Goal: Task Accomplishment & Management: Use online tool/utility

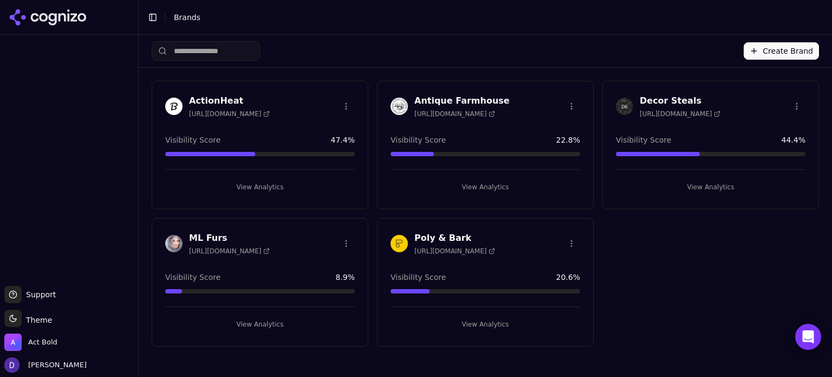
click at [660, 101] on h3 "Decor Steals" at bounding box center [680, 100] width 81 height 13
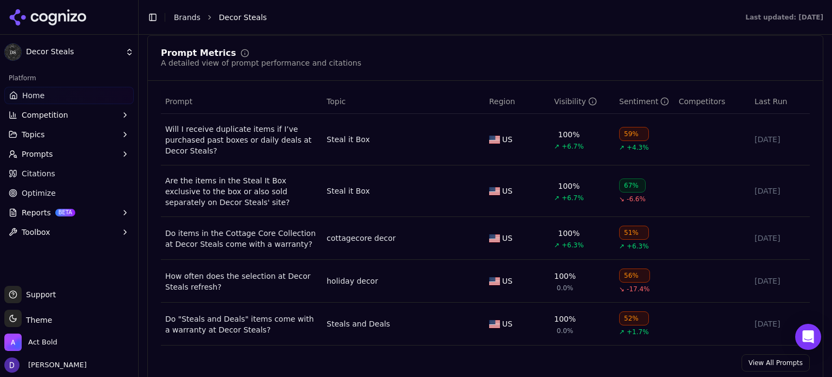
scroll to position [867, 0]
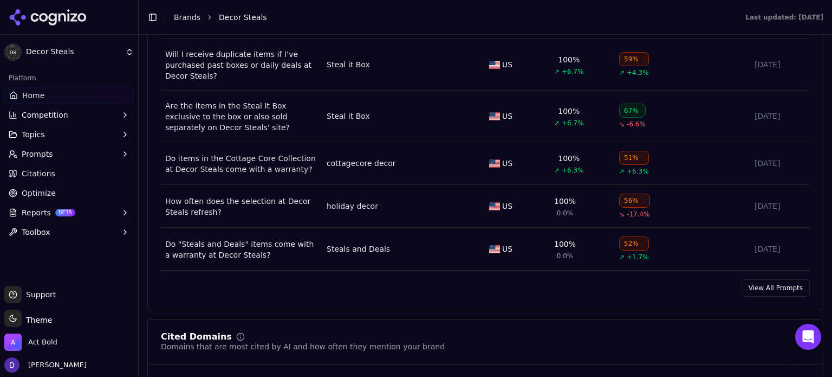
click at [781, 294] on link "View All Prompts" at bounding box center [776, 287] width 68 height 17
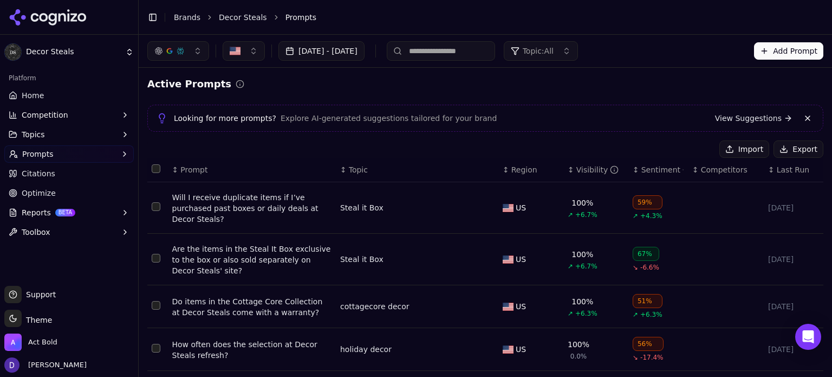
click at [792, 150] on button "Export" at bounding box center [799, 148] width 50 height 17
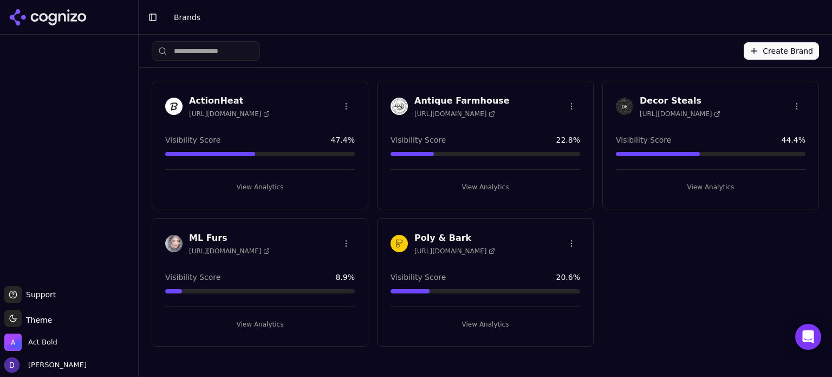
click at [660, 100] on h3 "Decor Steals" at bounding box center [680, 100] width 81 height 13
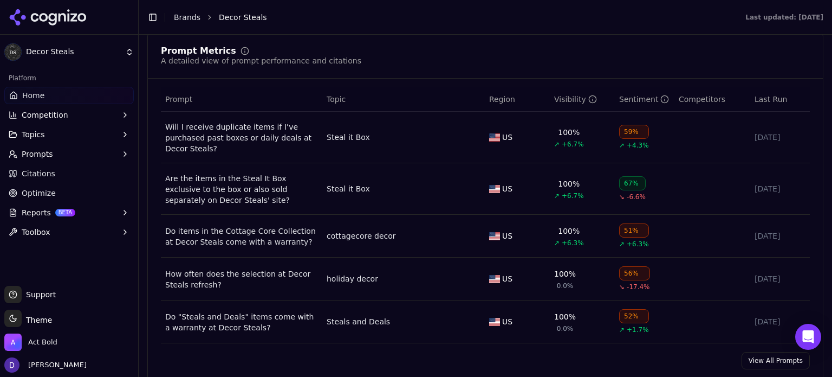
scroll to position [939, 0]
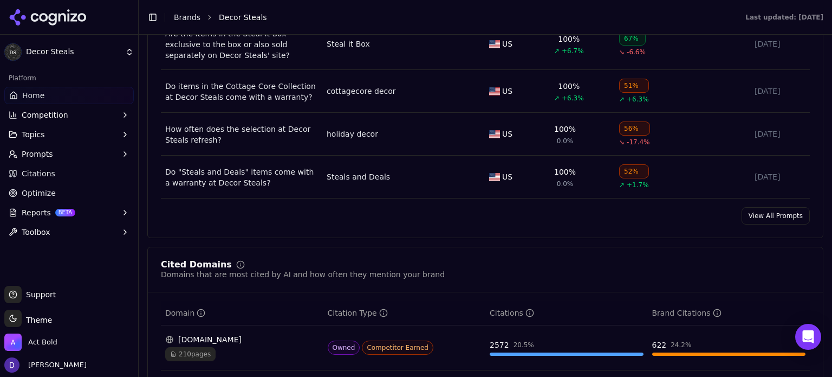
drag, startPoint x: 783, startPoint y: 212, endPoint x: 275, endPoint y: 371, distance: 532.4
click at [782, 212] on link "View All Prompts" at bounding box center [776, 215] width 68 height 17
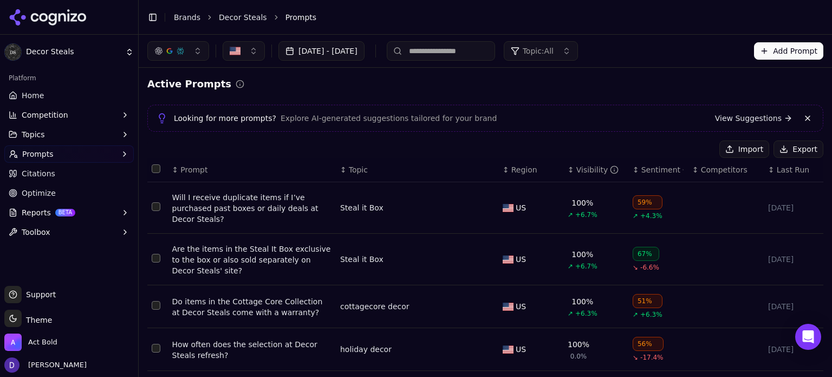
click at [737, 153] on button "Import" at bounding box center [744, 148] width 50 height 17
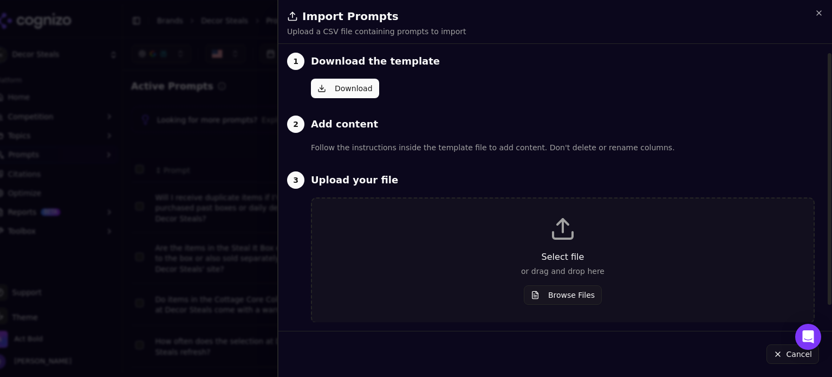
click at [338, 84] on button "Download" at bounding box center [345, 89] width 68 height 20
click at [568, 306] on div "Select file or drag and drop here Browse Files" at bounding box center [563, 260] width 504 height 126
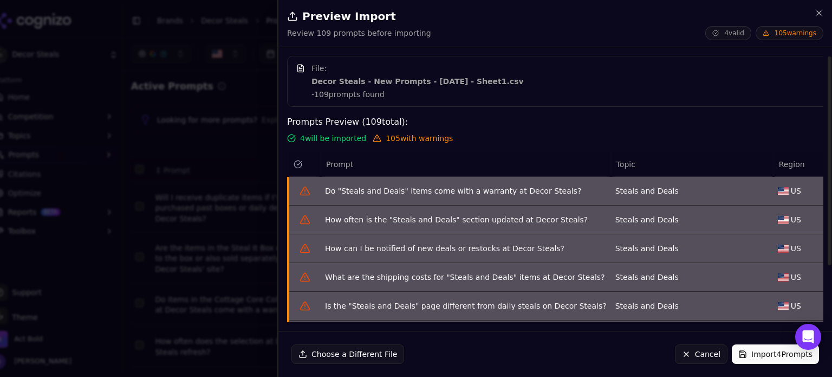
click at [819, 21] on h2 "Preview Import" at bounding box center [555, 16] width 536 height 15
click at [819, 12] on icon "button" at bounding box center [819, 13] width 9 height 9
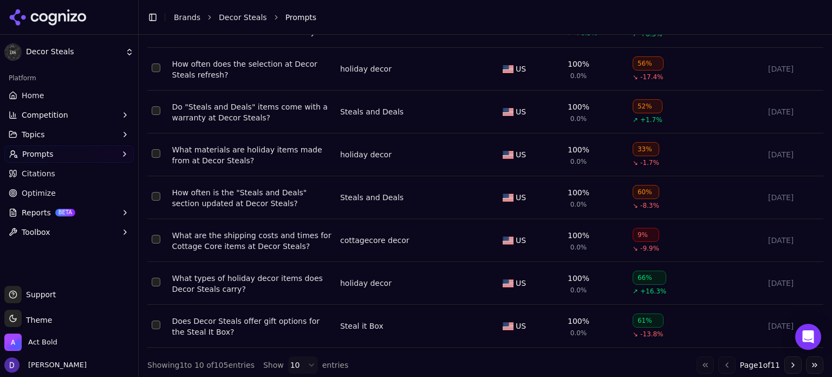
scroll to position [286, 0]
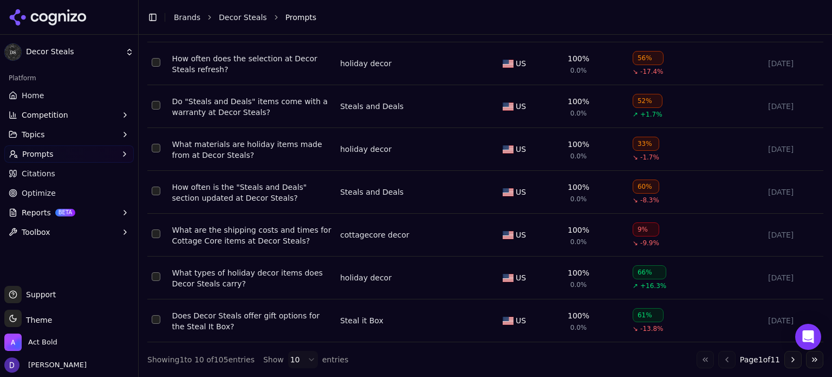
click at [282, 359] on html "Decor Steals Platform Home Competition Topics Prompts Citations Optimize Report…" at bounding box center [416, 188] width 832 height 377
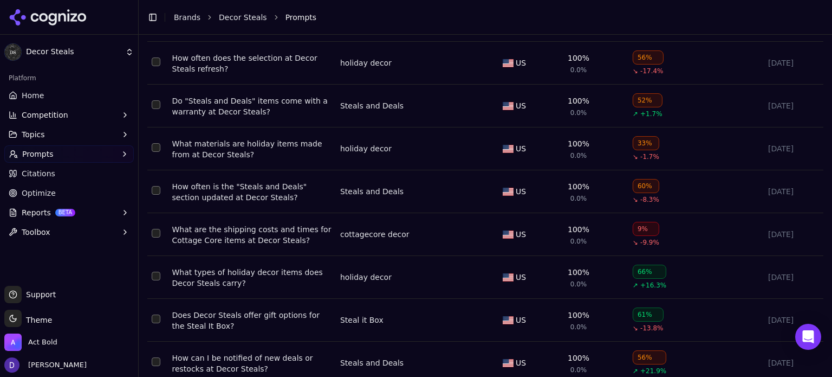
scroll to position [0, 0]
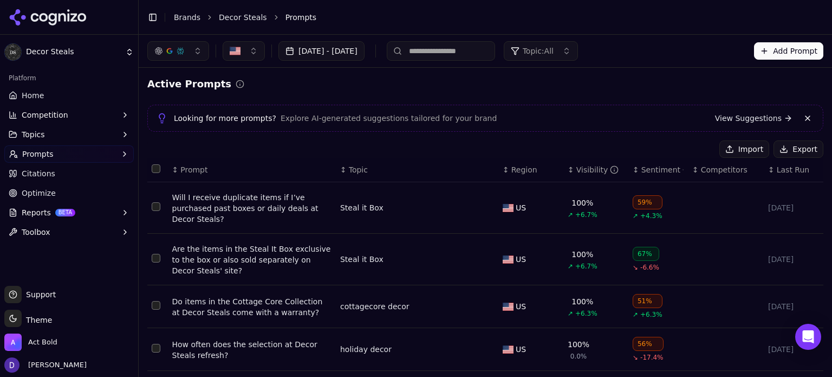
click at [157, 167] on button "Select all rows" at bounding box center [156, 168] width 9 height 9
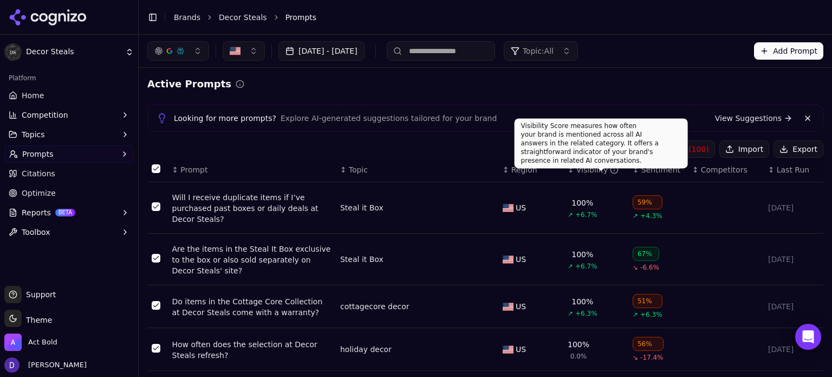
click at [669, 155] on div "Visibility Score measures how often your brand is mentioned across all AI answe…" at bounding box center [601, 143] width 173 height 50
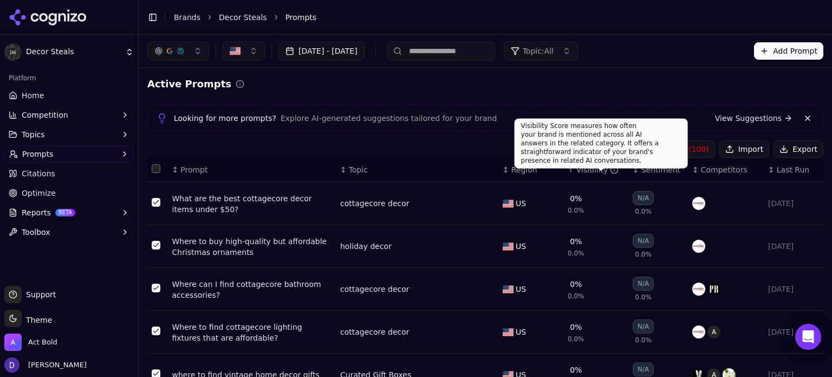
click at [700, 151] on button "Deactivate ( 100 )" at bounding box center [670, 148] width 89 height 17
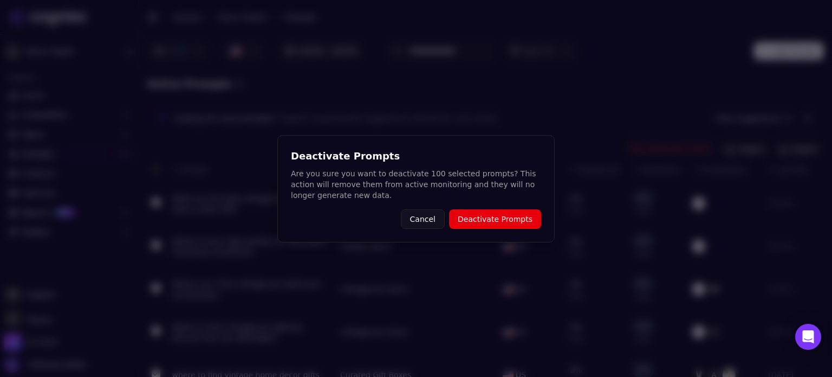
click at [497, 223] on button "Deactivate Prompts" at bounding box center [495, 219] width 92 height 20
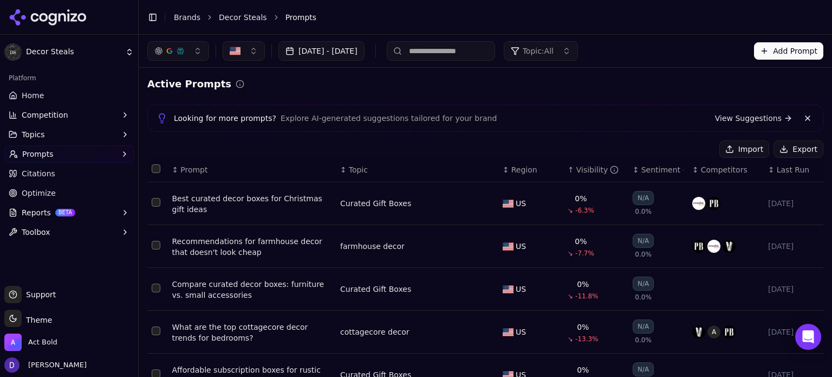
click at [155, 168] on button "Select all rows" at bounding box center [156, 168] width 9 height 9
click at [685, 149] on button "Deactivate ( 5 )" at bounding box center [674, 148] width 79 height 17
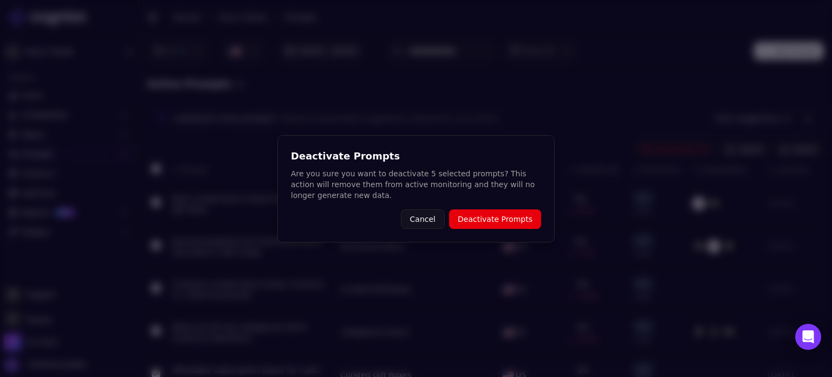
click at [523, 217] on button "Deactivate Prompts" at bounding box center [495, 219] width 92 height 20
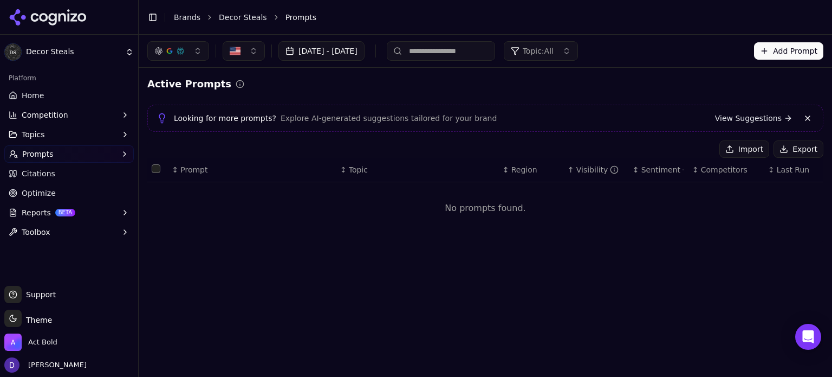
click at [765, 149] on button "Import" at bounding box center [744, 148] width 50 height 17
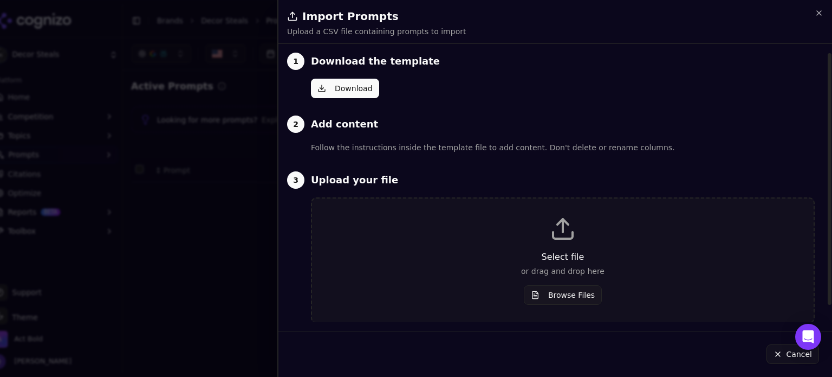
click at [568, 297] on button "Browse Files" at bounding box center [563, 295] width 78 height 20
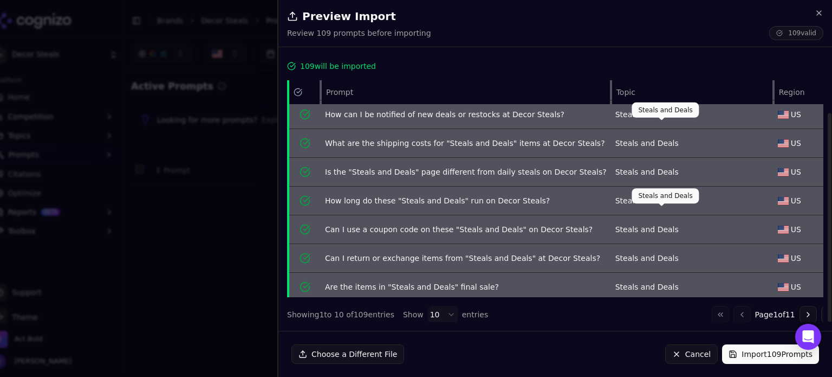
scroll to position [102, 0]
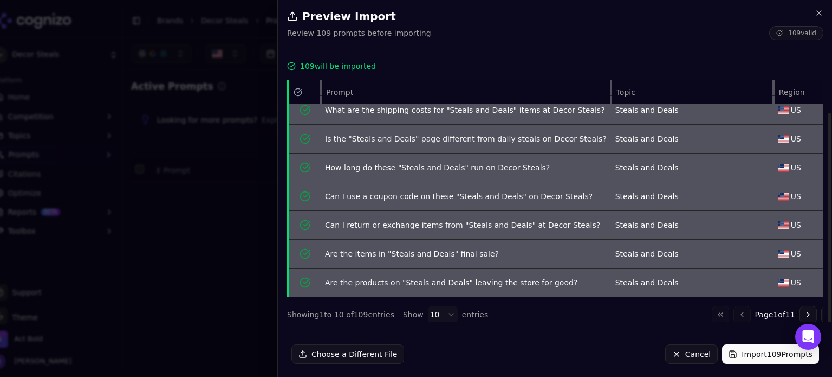
click at [743, 341] on div "Choose a Different File Cancel Import 109 Prompts" at bounding box center [555, 354] width 554 height 46
click at [749, 348] on button "Import 109 Prompts" at bounding box center [770, 354] width 97 height 20
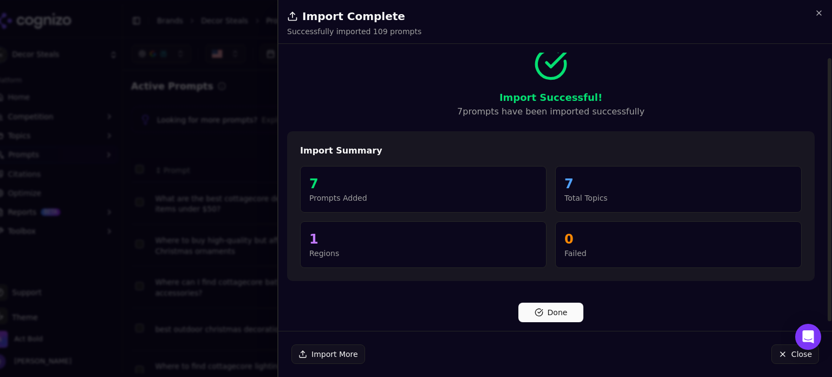
scroll to position [5, 0]
click at [576, 319] on button "Done" at bounding box center [550, 313] width 65 height 20
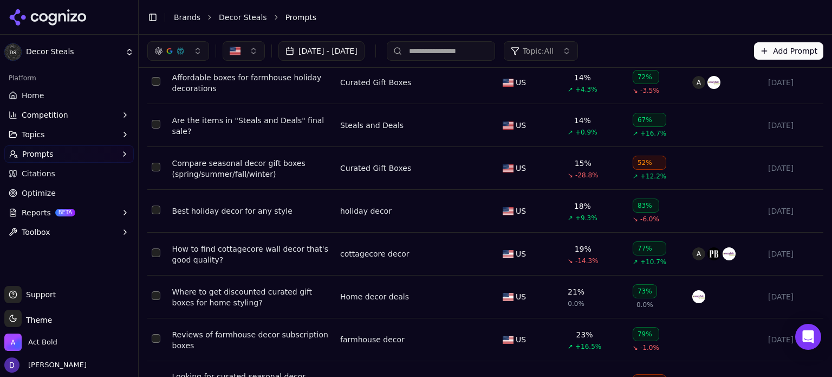
scroll to position [2094, 0]
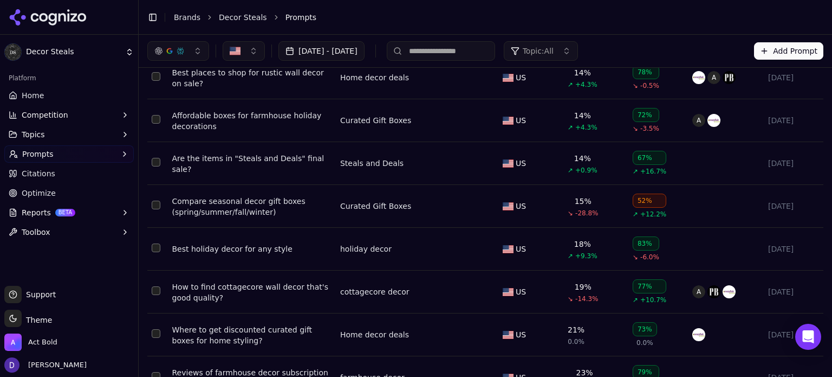
click at [59, 92] on link "Home" at bounding box center [68, 95] width 129 height 17
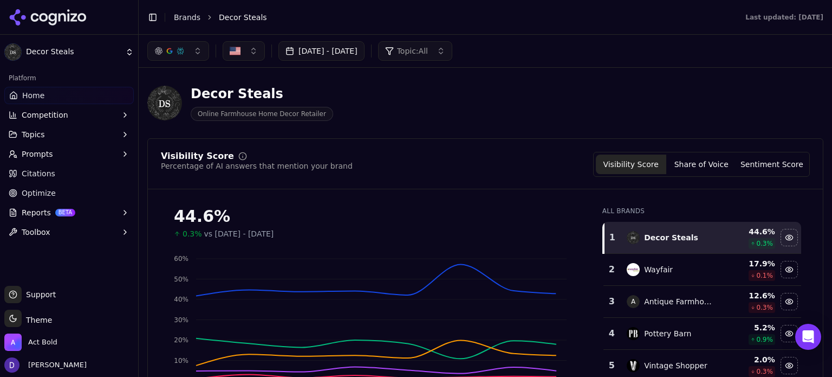
click at [312, 49] on button "[DATE] - [DATE]" at bounding box center [321, 51] width 86 height 20
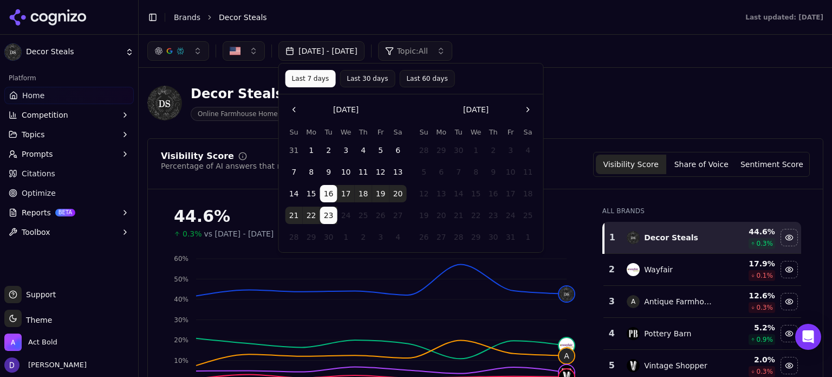
click at [303, 72] on button "Last 7 days" at bounding box center [311, 78] width 50 height 17
click at [573, 84] on div "Decor Steals Online Farmhouse Home Decor Retailer" at bounding box center [485, 102] width 676 height 53
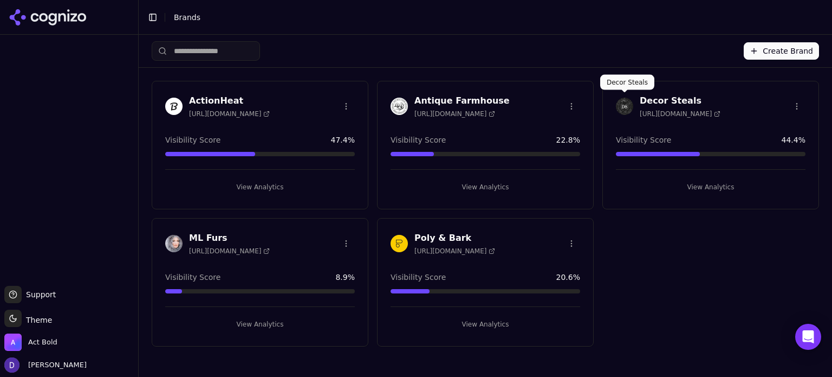
click at [631, 98] on img at bounding box center [624, 106] width 17 height 17
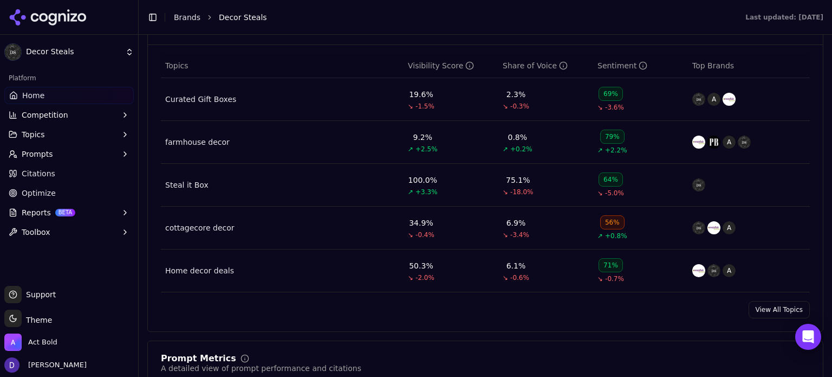
scroll to position [505, 0]
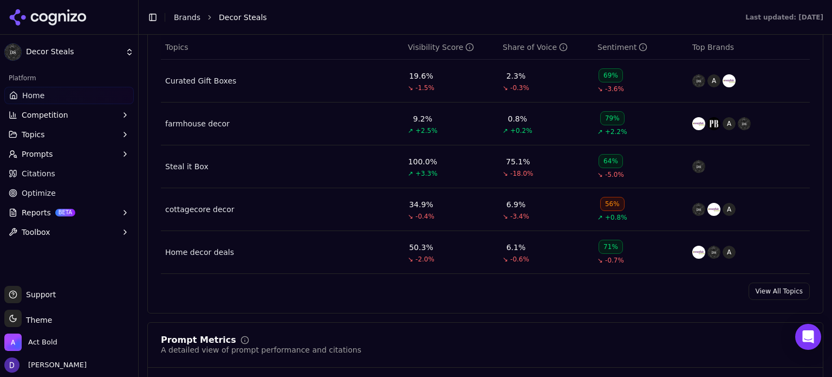
click at [769, 290] on link "View All Topics" at bounding box center [779, 290] width 61 height 17
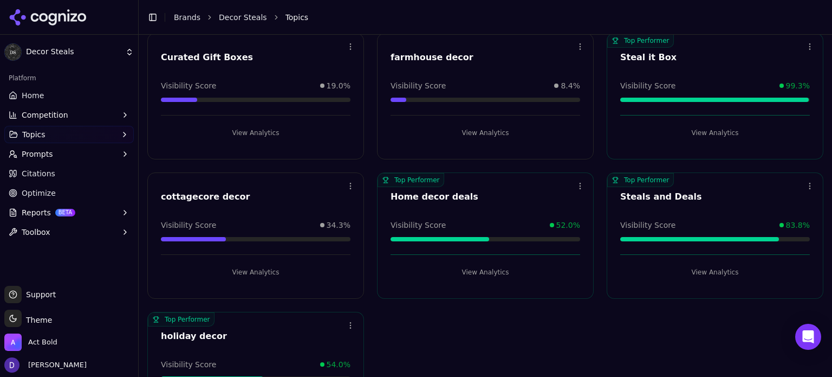
scroll to position [140, 0]
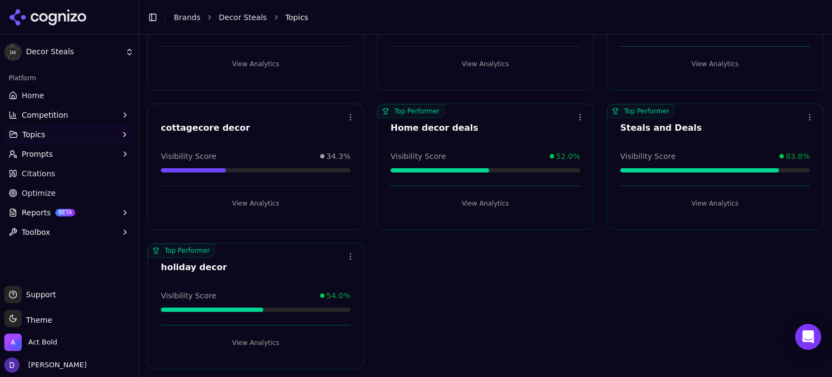
click at [246, 339] on button "View Analytics" at bounding box center [256, 342] width 190 height 17
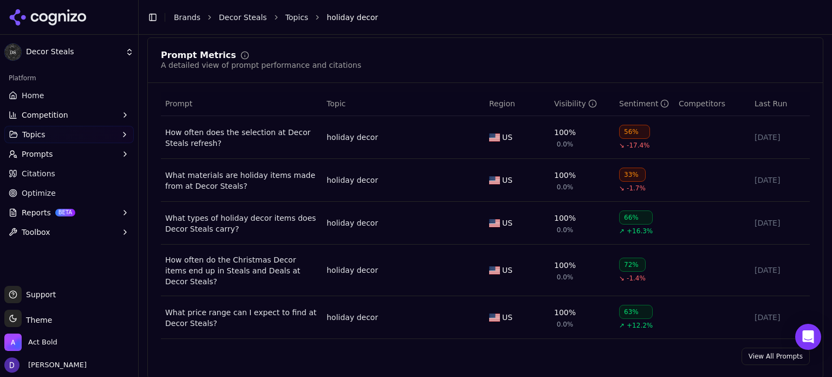
scroll to position [433, 0]
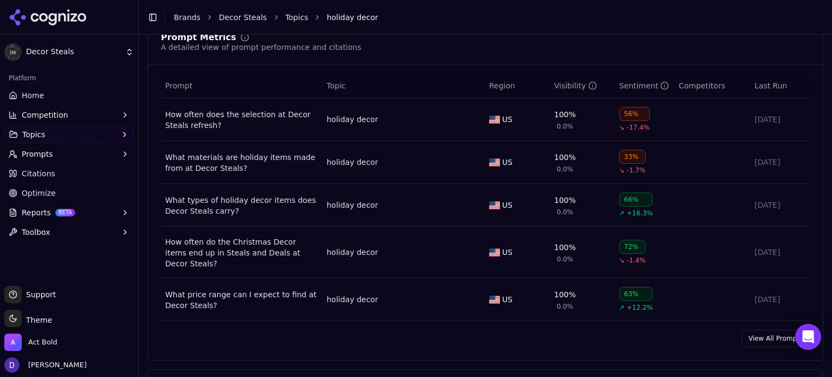
click at [754, 330] on link "View All Prompts" at bounding box center [776, 337] width 68 height 17
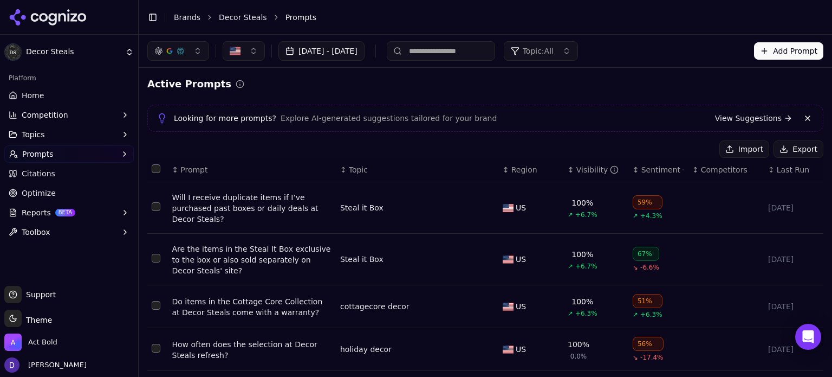
click at [578, 43] on button "Topic: All" at bounding box center [541, 51] width 74 height 20
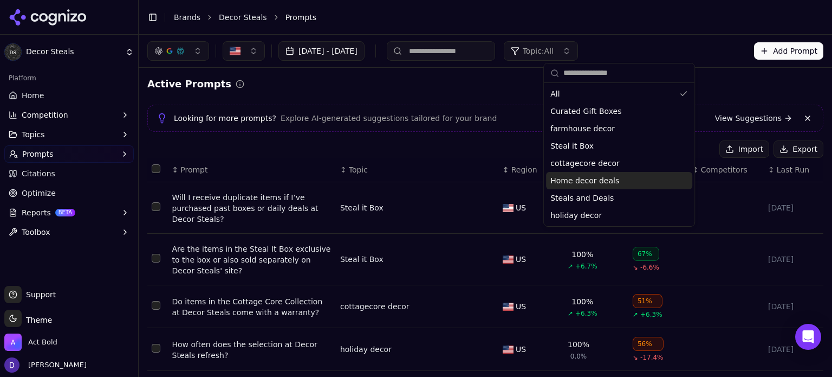
click at [605, 183] on span "Home decor deals" at bounding box center [584, 180] width 69 height 11
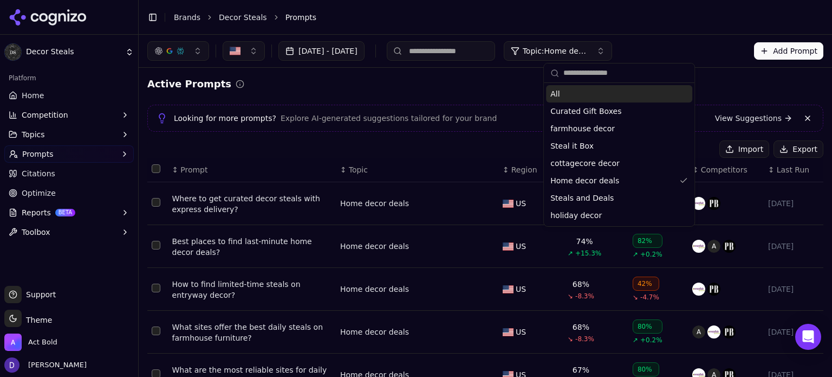
click at [588, 47] on span "Topic: Home decor deals" at bounding box center [555, 51] width 65 height 11
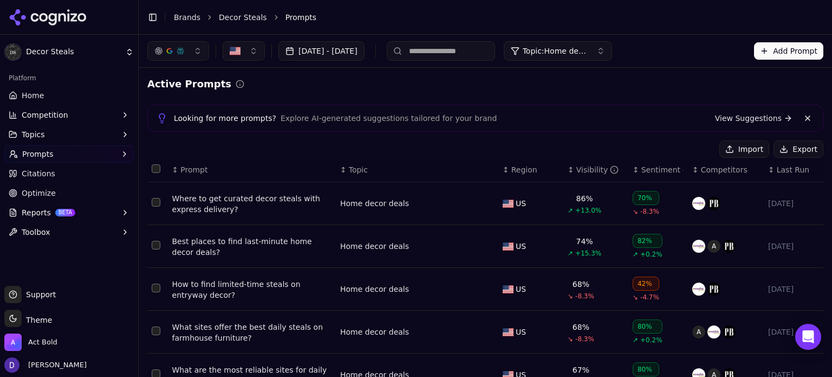
click at [588, 47] on span "Topic: Home decor deals" at bounding box center [555, 51] width 65 height 11
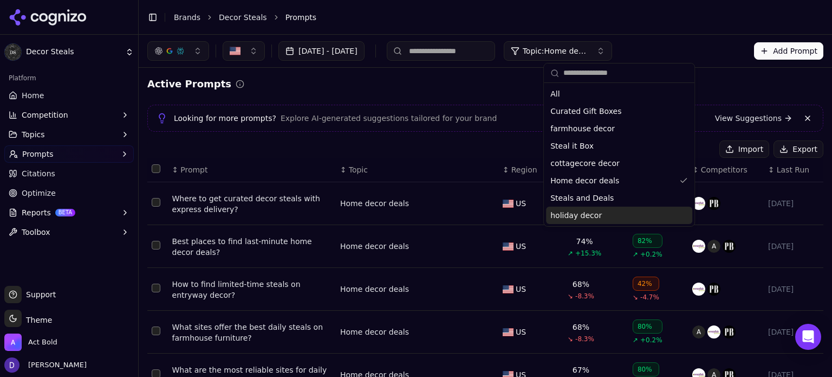
click at [587, 216] on span "holiday decor" at bounding box center [575, 215] width 51 height 11
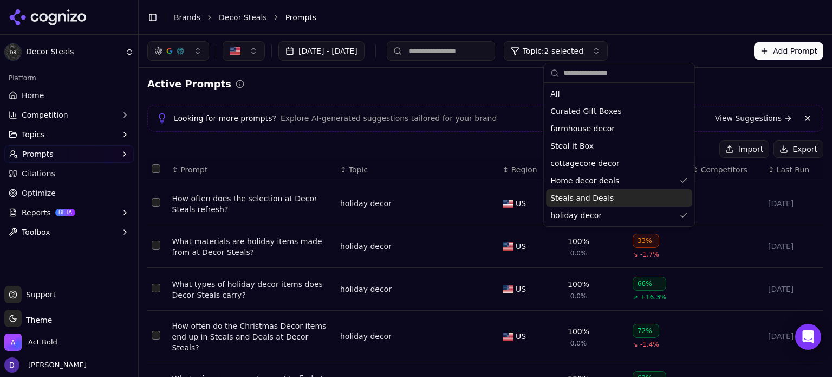
click at [426, 154] on div "Import Export" at bounding box center [485, 148] width 676 height 17
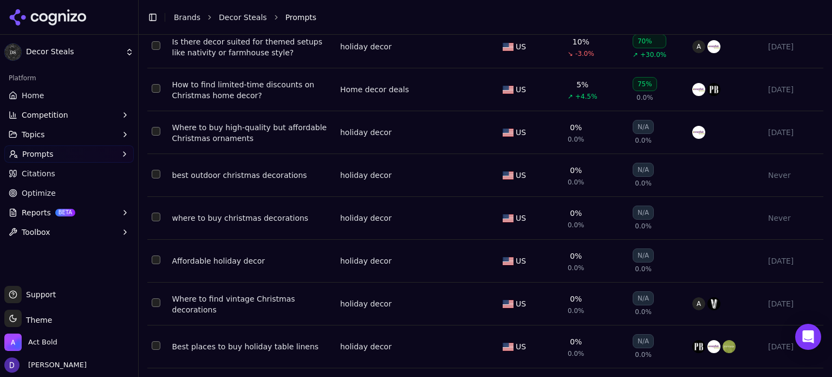
scroll to position [1444, 0]
